Goal: Information Seeking & Learning: Find specific fact

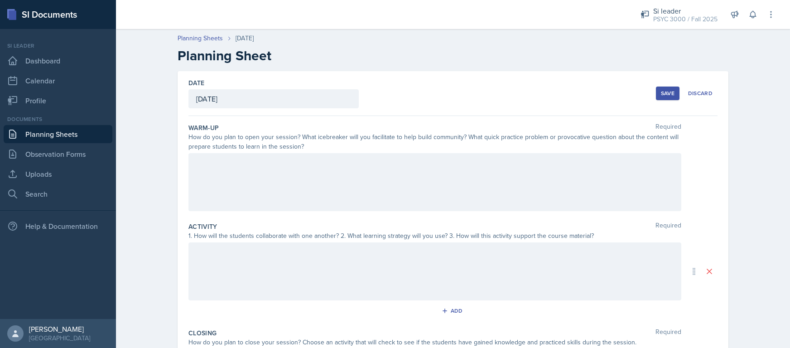
click at [235, 175] on div at bounding box center [434, 182] width 493 height 58
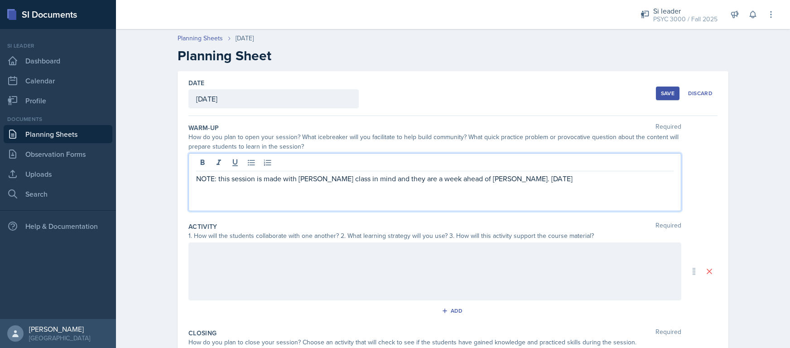
drag, startPoint x: 504, startPoint y: 180, endPoint x: 569, endPoint y: 173, distance: 65.1
click at [569, 173] on p "NOTE: this session is made with Dr. Zheng's class in mind and they are a week a…" at bounding box center [434, 178] width 477 height 11
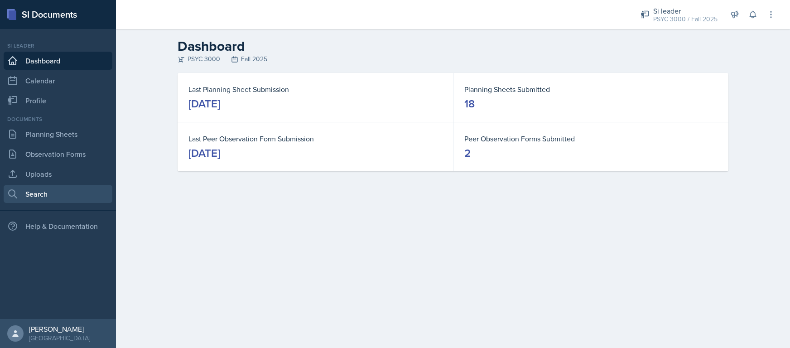
click at [55, 187] on link "Search" at bounding box center [58, 194] width 109 height 18
select select "all"
select select "1"
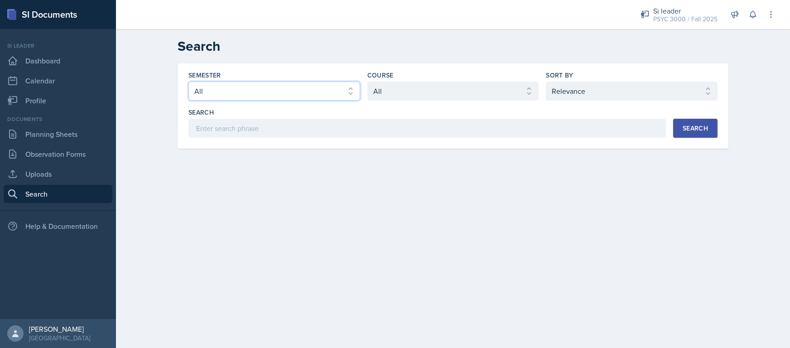
select select "e2039551-f485-4c1b-a525-5b9893bb04c4"
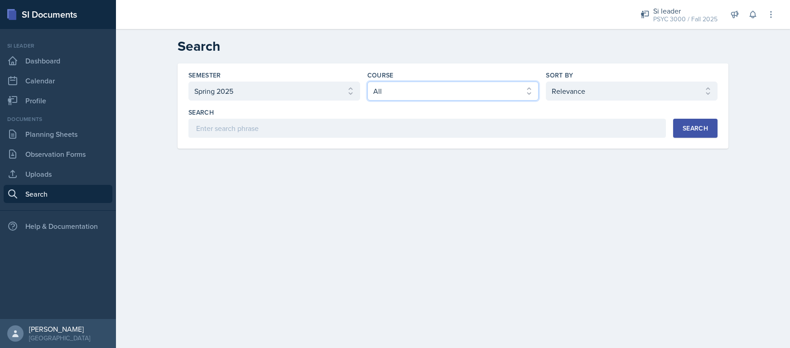
select select "a6d59019-deb4-4e6a-9cae-caaa95bc3408"
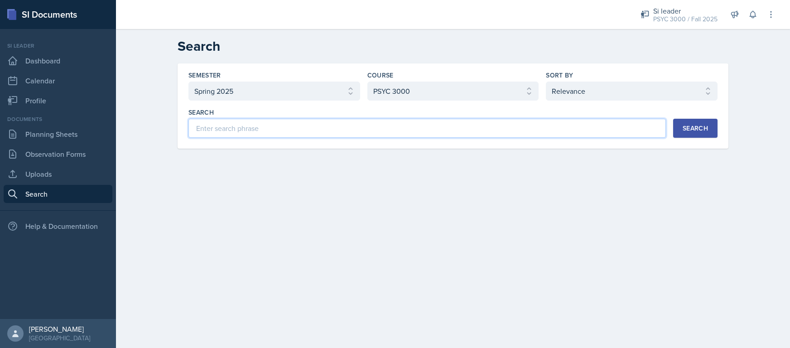
click at [276, 132] on input at bounding box center [426, 128] width 477 height 19
type input "significance"
click at [677, 121] on button "Search" at bounding box center [695, 128] width 44 height 19
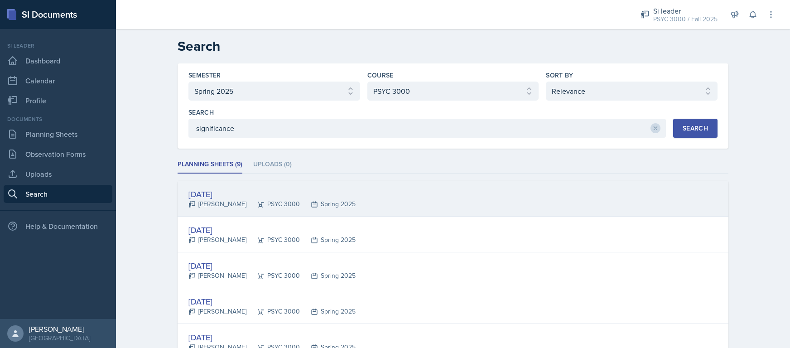
click at [215, 198] on div "[DATE]" at bounding box center [271, 194] width 167 height 12
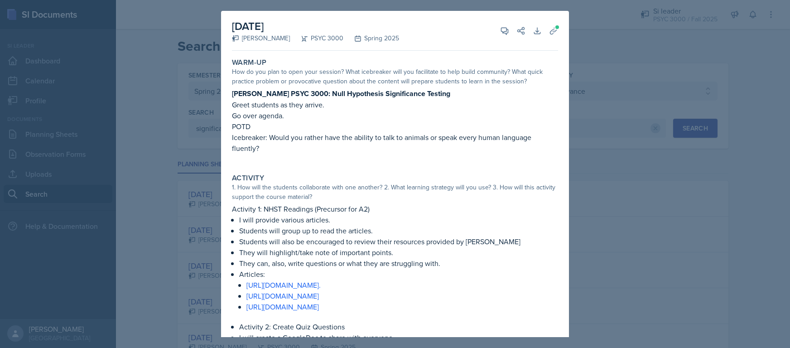
click at [590, 69] on div at bounding box center [395, 174] width 790 height 348
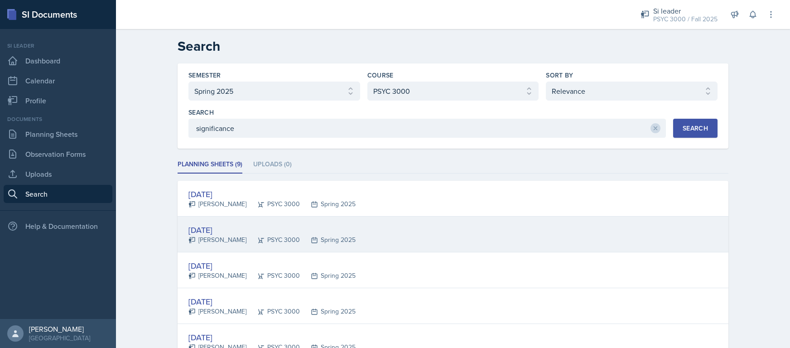
click at [212, 230] on div "[DATE]" at bounding box center [271, 230] width 167 height 12
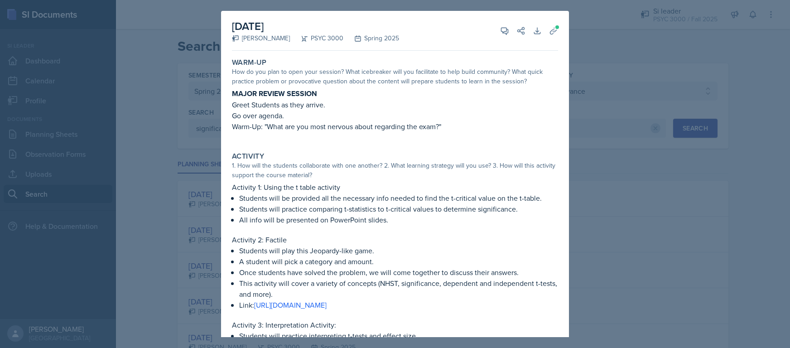
click at [619, 170] on div at bounding box center [395, 174] width 790 height 348
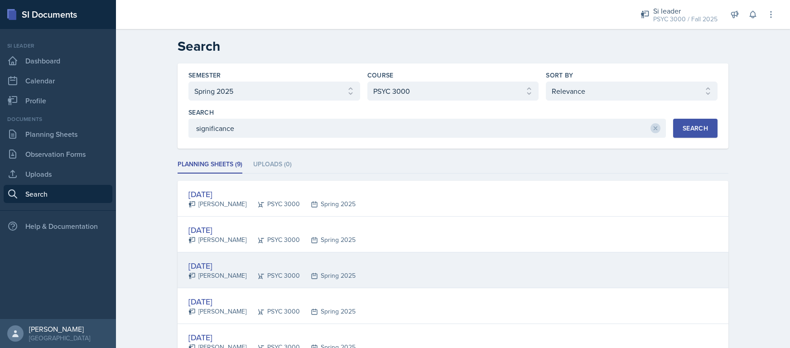
click at [214, 270] on div "[DATE]" at bounding box center [271, 265] width 167 height 12
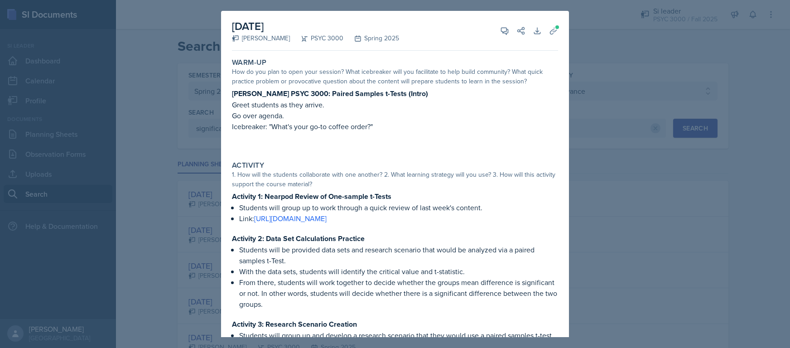
click at [619, 151] on div at bounding box center [395, 174] width 790 height 348
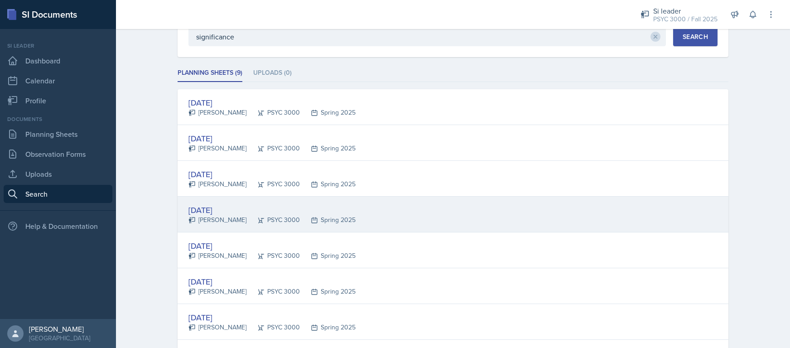
scroll to position [130, 0]
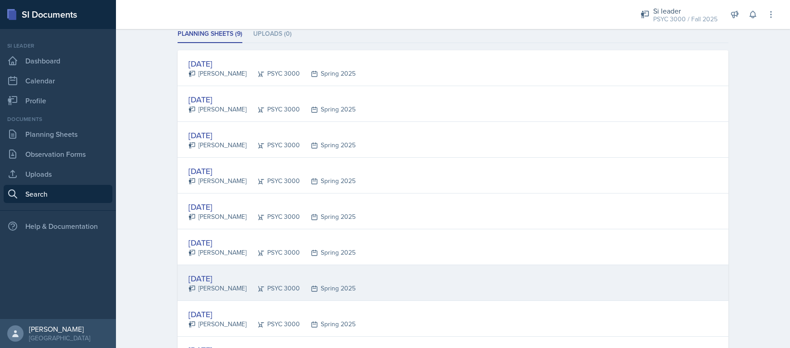
click at [346, 272] on div "[DATE] [PERSON_NAME] PSYC 3000 Spring 2025" at bounding box center [453, 283] width 551 height 36
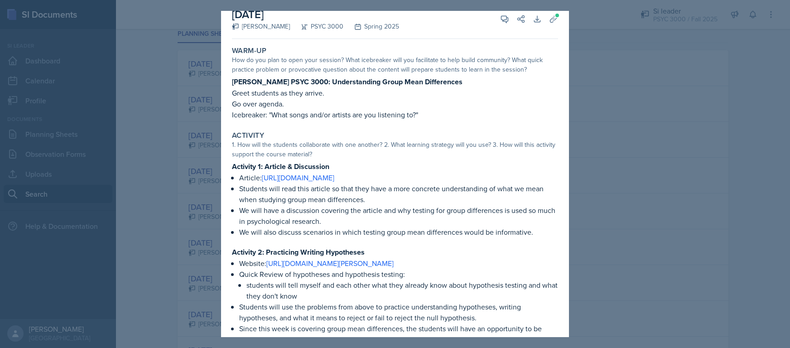
scroll to position [22, 0]
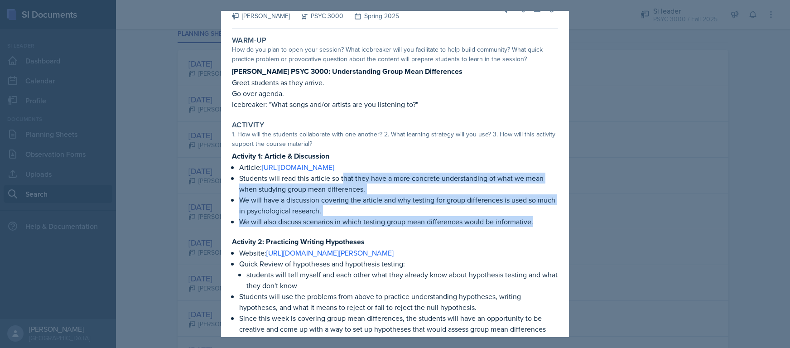
drag, startPoint x: 344, startPoint y: 192, endPoint x: 436, endPoint y: 242, distance: 105.2
click at [436, 242] on div "Activity 1: Article & Discussion Article: [URL][DOMAIN_NAME] Students will read…" at bounding box center [395, 247] width 326 height 195
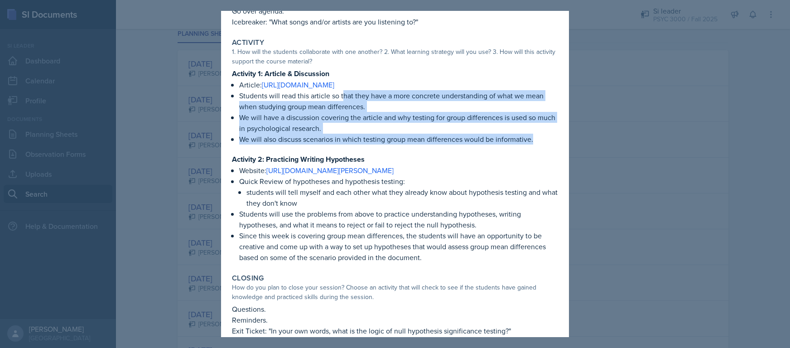
scroll to position [74, 0]
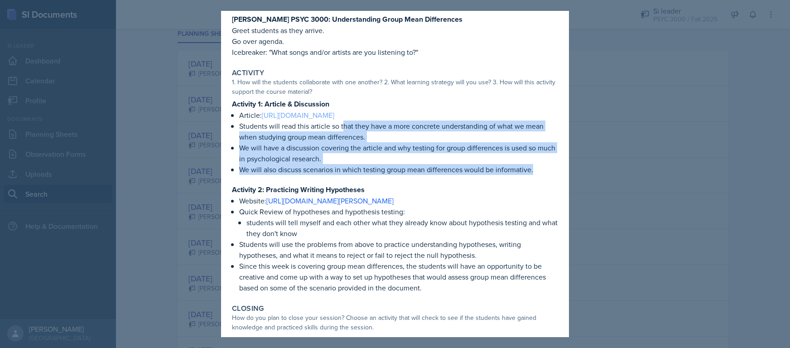
click at [334, 115] on link "[URL][DOMAIN_NAME]" at bounding box center [298, 115] width 72 height 10
click at [460, 142] on p "Students will read this article so that they have a more concrete understanding…" at bounding box center [398, 131] width 319 height 22
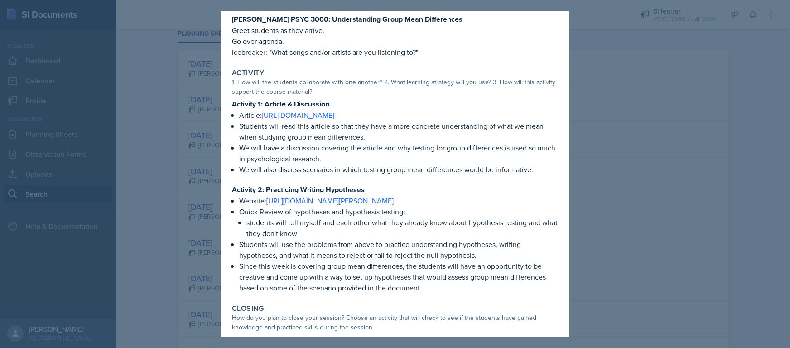
click at [378, 141] on p "Students will read this article so that they have a more concrete understanding…" at bounding box center [398, 131] width 319 height 22
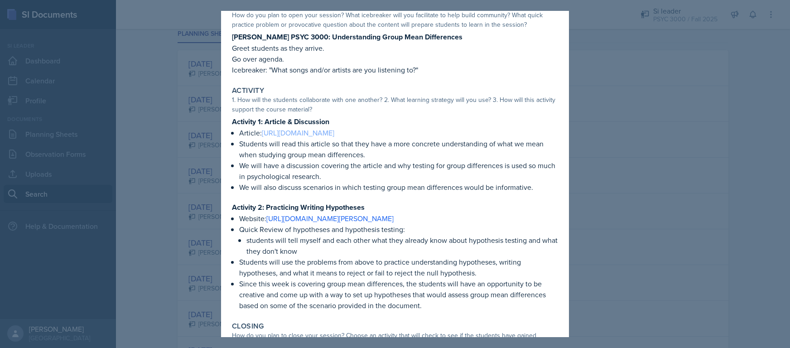
scroll to position [45, 0]
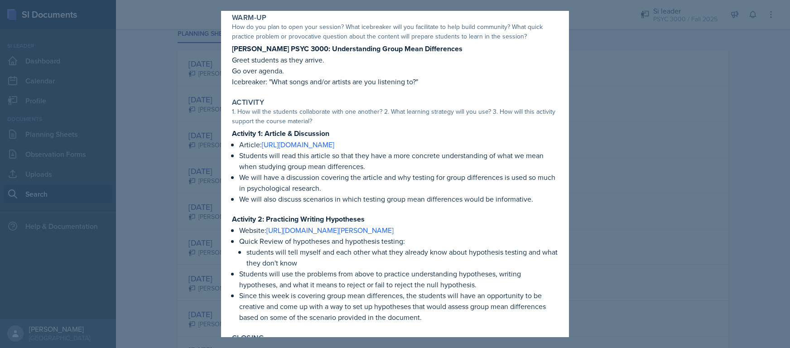
click at [587, 132] on div at bounding box center [395, 174] width 790 height 348
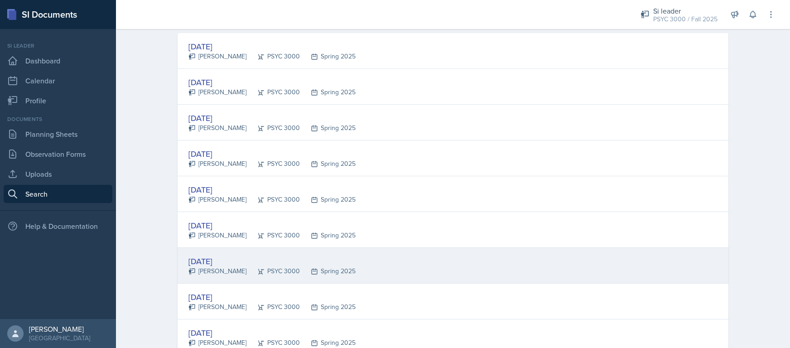
scroll to position [159, 0]
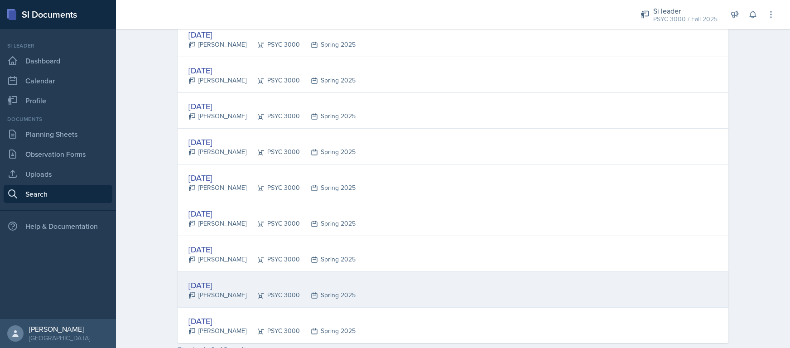
click at [412, 294] on div "[DATE] [PERSON_NAME] PSYC 3000 Spring 2025" at bounding box center [453, 290] width 551 height 36
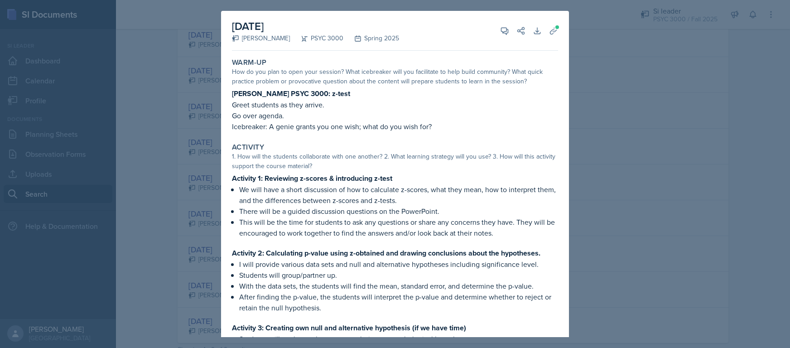
click at [587, 57] on div at bounding box center [395, 174] width 790 height 348
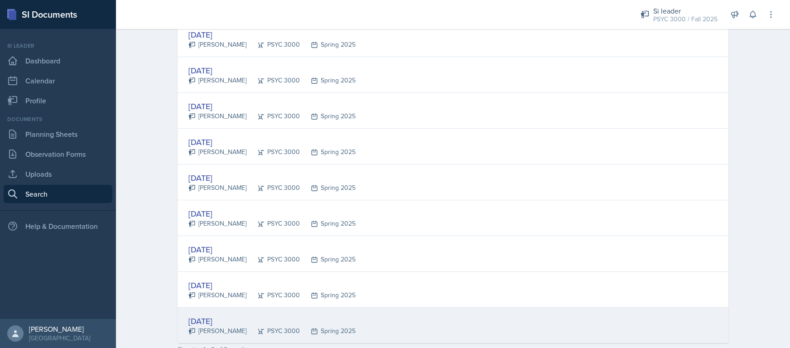
click at [254, 322] on div "[DATE]" at bounding box center [271, 321] width 167 height 12
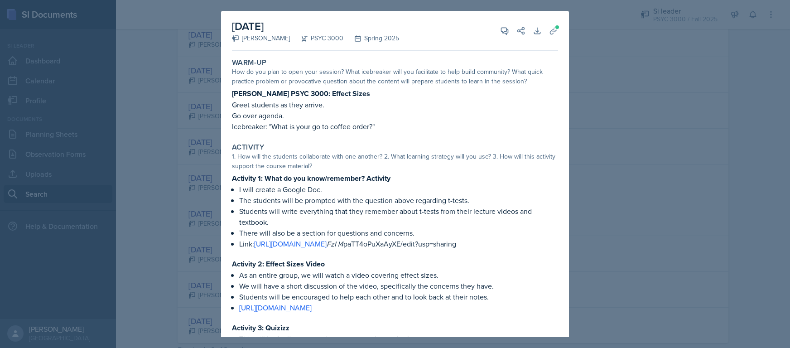
click at [191, 261] on div at bounding box center [395, 174] width 790 height 348
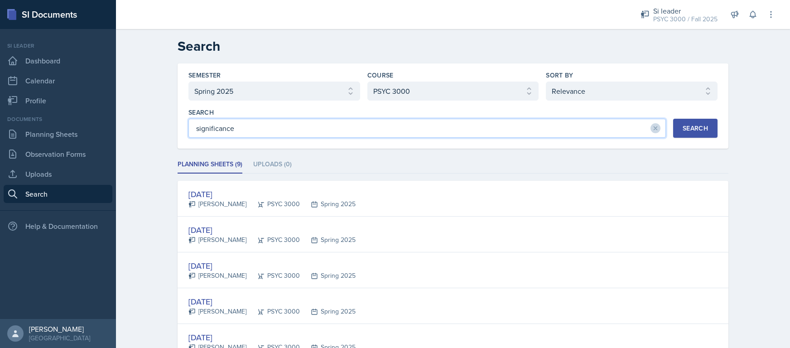
drag, startPoint x: 253, startPoint y: 127, endPoint x: 173, endPoint y: 130, distance: 79.3
click at [181, 133] on div "Semester Select semester All Fall 2025 Summer 2025 Spring 2025 Fall 2024 Summer…" at bounding box center [453, 105] width 551 height 85
type input "inference"
click at [698, 113] on div "Search inference Search" at bounding box center [452, 123] width 529 height 30
click at [694, 125] on div "Search" at bounding box center [694, 128] width 25 height 7
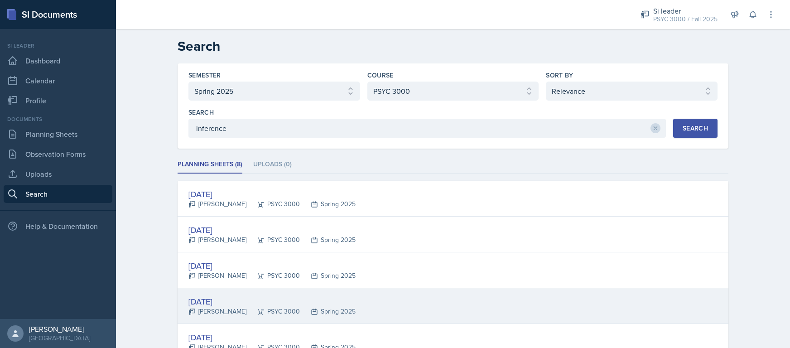
scroll to position [99, 0]
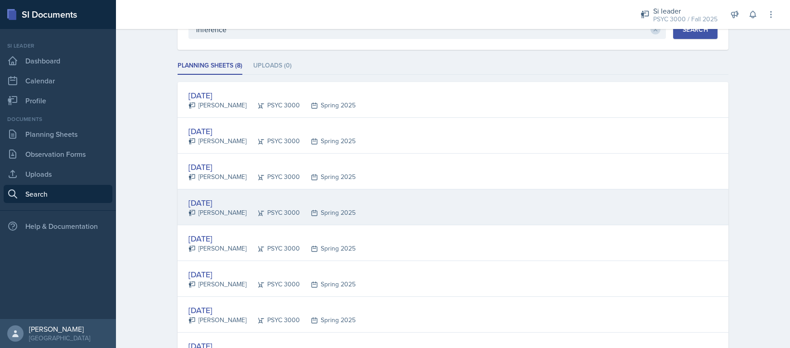
click at [315, 214] on div "Spring 2025" at bounding box center [328, 213] width 56 height 10
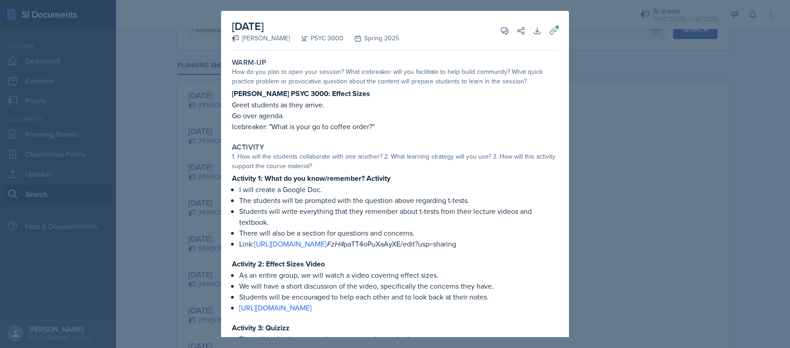
click at [170, 132] on div at bounding box center [395, 174] width 790 height 348
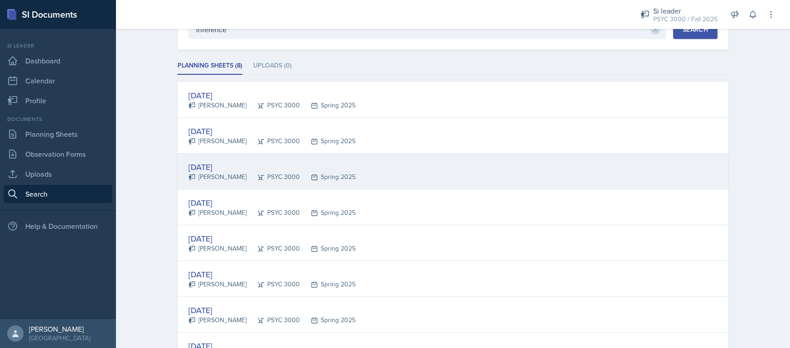
click at [240, 167] on div "[DATE]" at bounding box center [271, 167] width 167 height 12
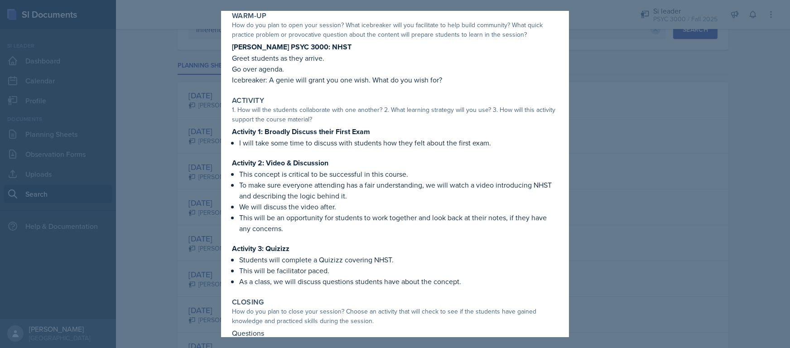
scroll to position [53, 0]
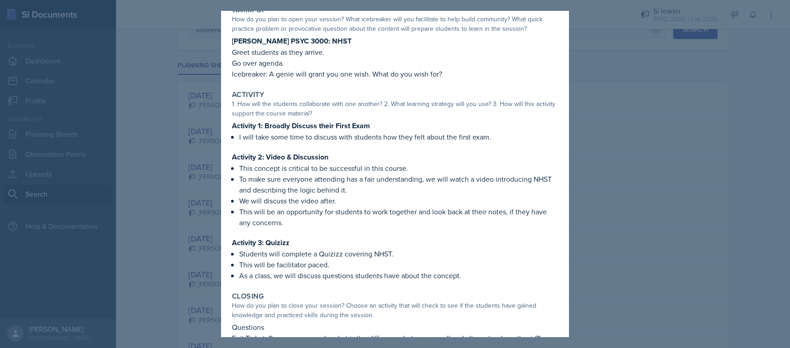
click at [178, 204] on div at bounding box center [395, 174] width 790 height 348
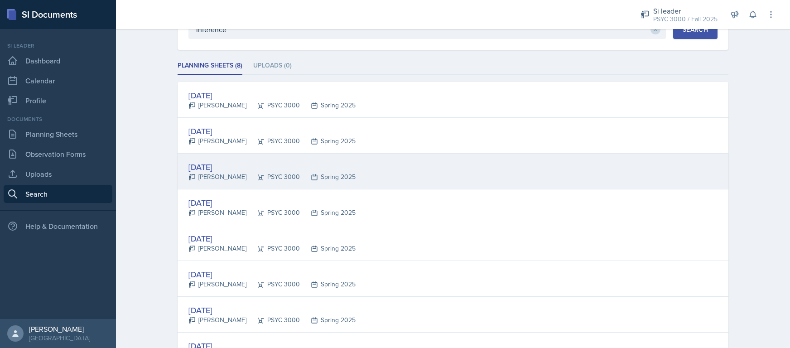
click at [206, 165] on div "[DATE]" at bounding box center [271, 167] width 167 height 12
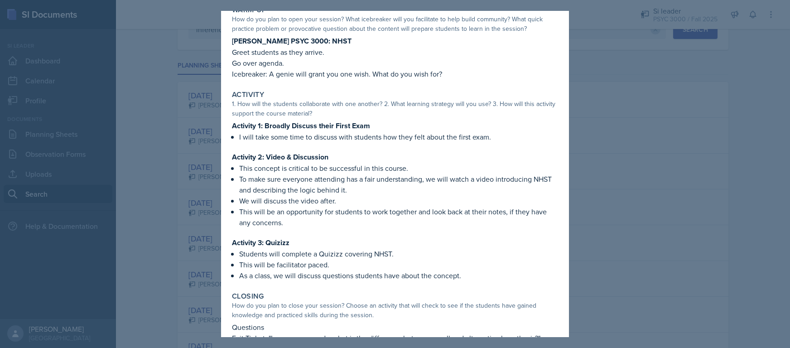
click at [196, 177] on div at bounding box center [395, 174] width 790 height 348
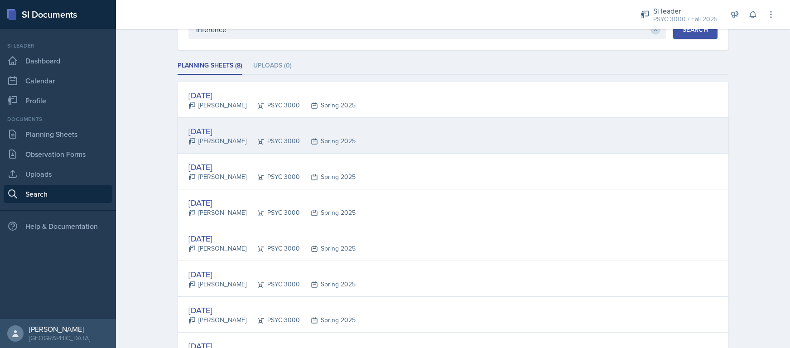
click at [208, 141] on div "[PERSON_NAME]" at bounding box center [217, 141] width 58 height 10
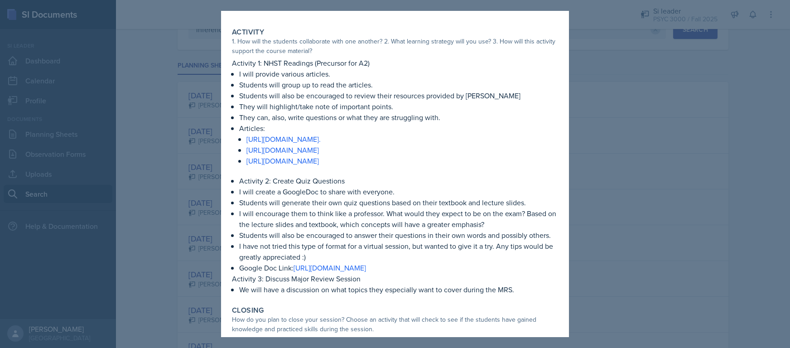
scroll to position [192, 0]
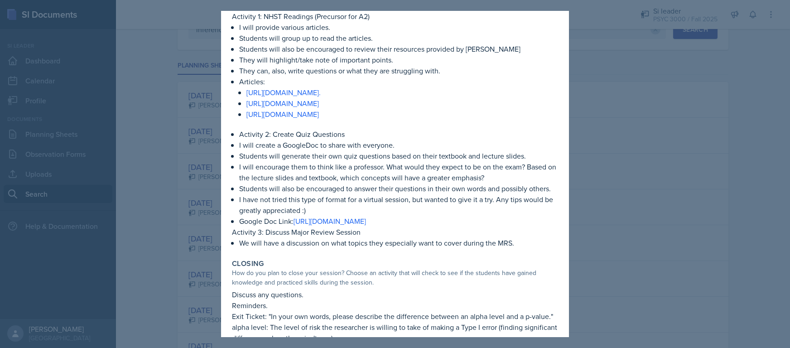
click at [183, 217] on div at bounding box center [395, 174] width 790 height 348
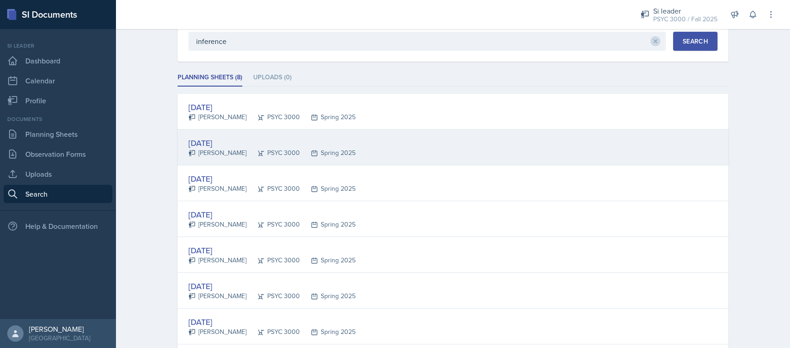
scroll to position [45, 0]
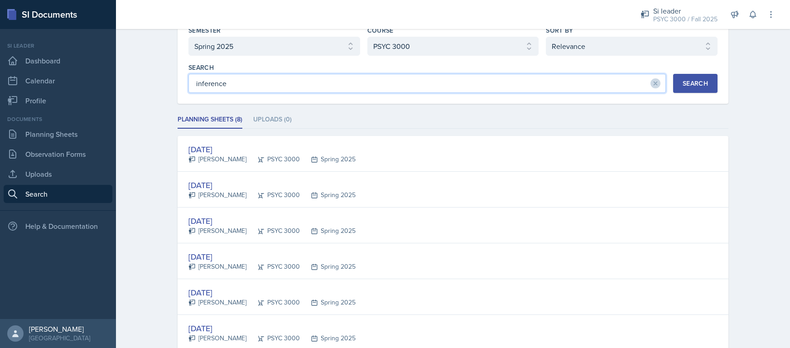
drag, startPoint x: 276, startPoint y: 88, endPoint x: 190, endPoint y: 85, distance: 86.6
click at [190, 85] on input "inference" at bounding box center [426, 83] width 477 height 19
type input "significance"
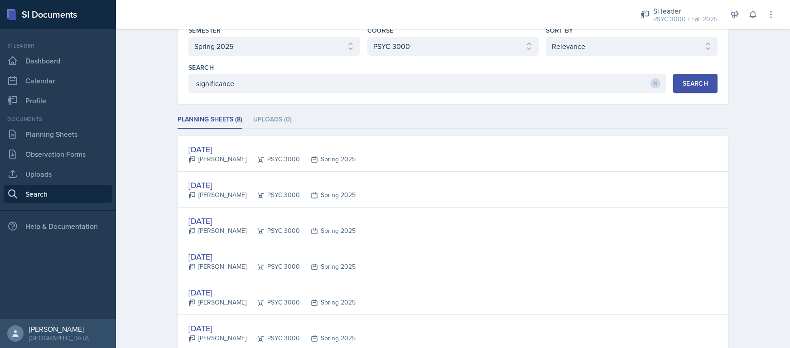
click at [711, 83] on button "Search" at bounding box center [695, 83] width 44 height 19
